Goal: Transaction & Acquisition: Purchase product/service

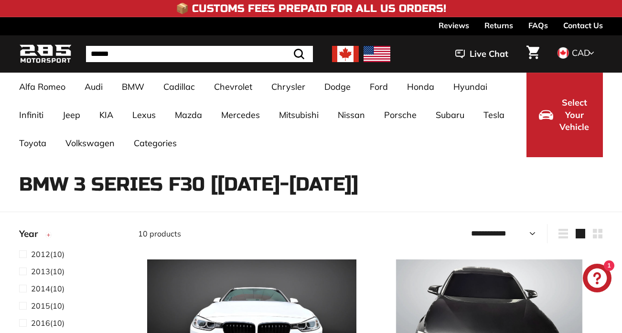
select select "**********"
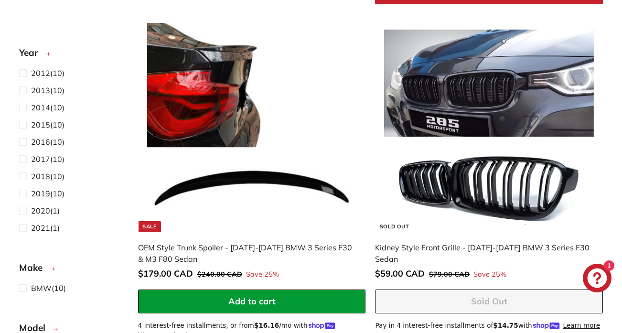
scroll to position [956, 0]
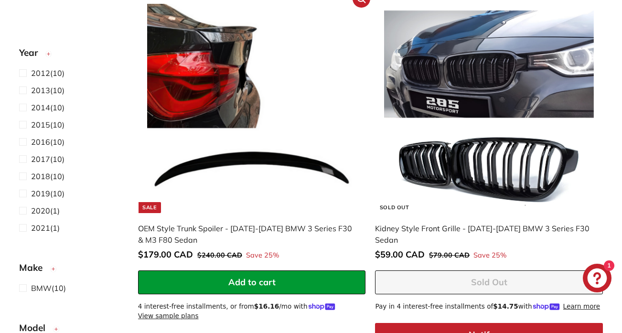
click at [339, 110] on img at bounding box center [251, 108] width 209 height 209
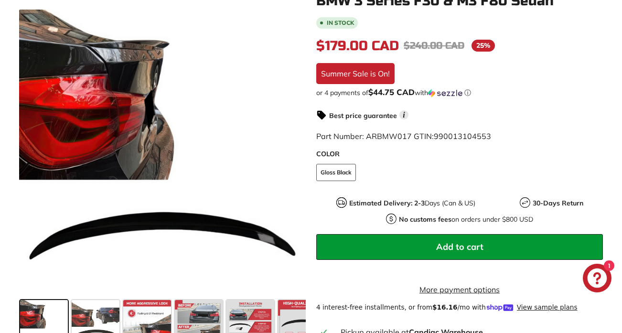
scroll to position [229, 0]
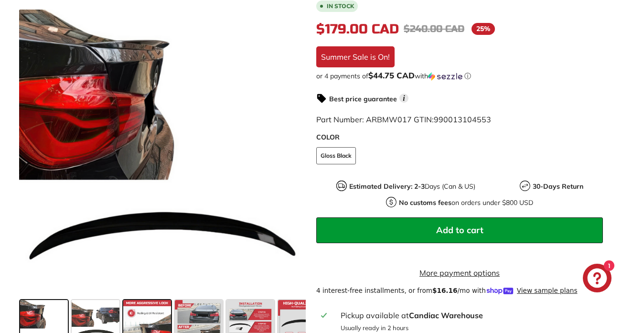
click at [150, 316] on span at bounding box center [147, 324] width 48 height 48
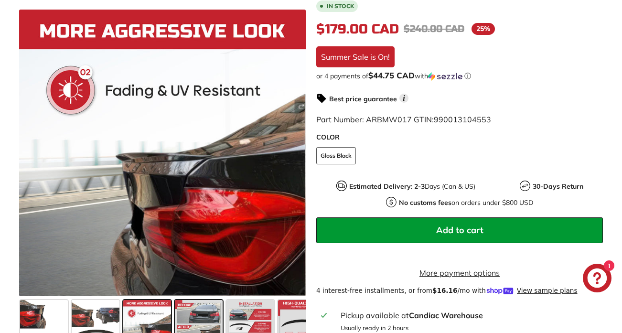
click at [202, 319] on span at bounding box center [199, 324] width 48 height 48
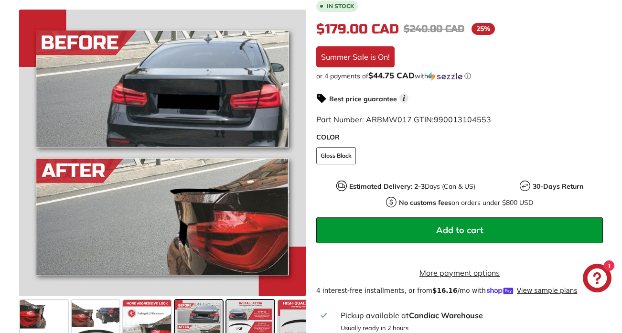
click at [242, 328] on span at bounding box center [251, 324] width 48 height 48
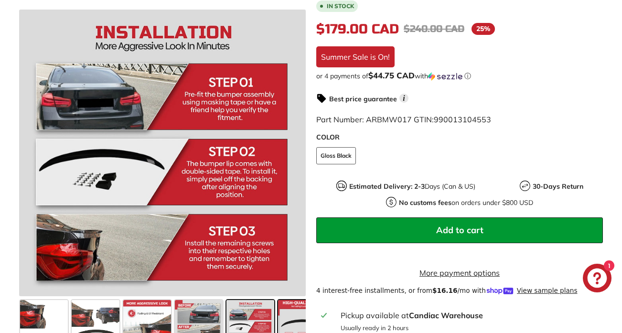
click at [281, 322] on span at bounding box center [302, 324] width 48 height 48
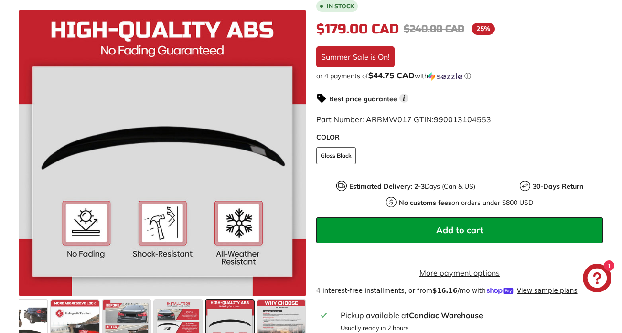
scroll to position [0, 73]
click at [281, 322] on span at bounding box center [281, 324] width 48 height 48
